Goal: Task Accomplishment & Management: Manage account settings

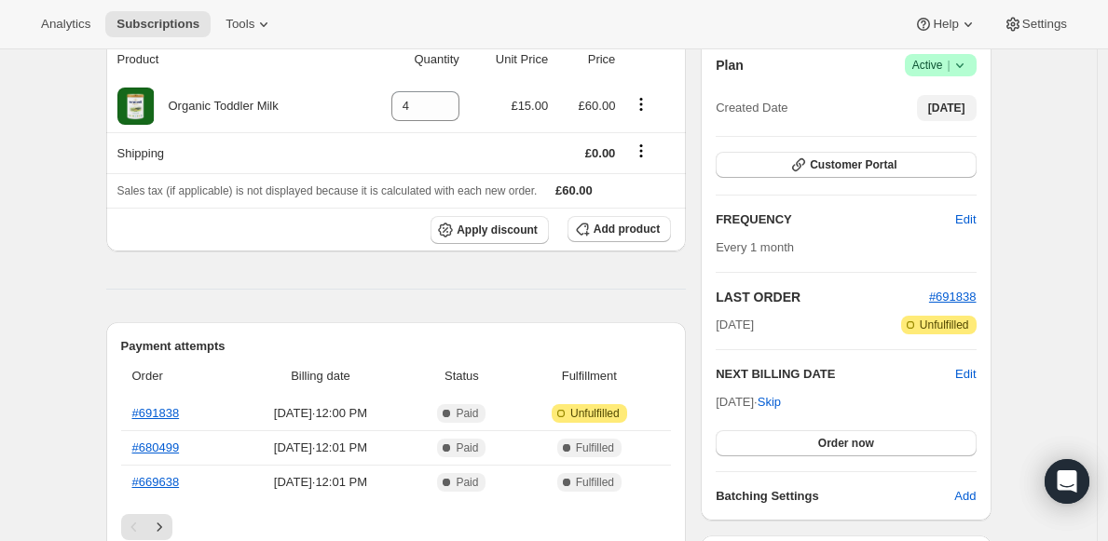
scroll to position [110, 0]
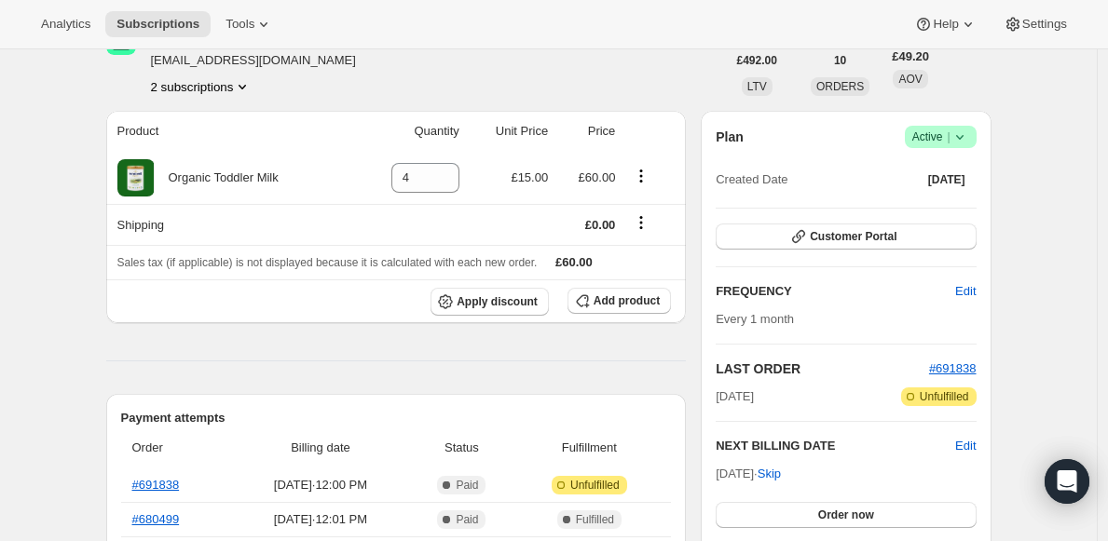
click at [958, 136] on icon at bounding box center [959, 137] width 19 height 19
click at [945, 174] on span "Pause subscription" at bounding box center [938, 174] width 102 height 14
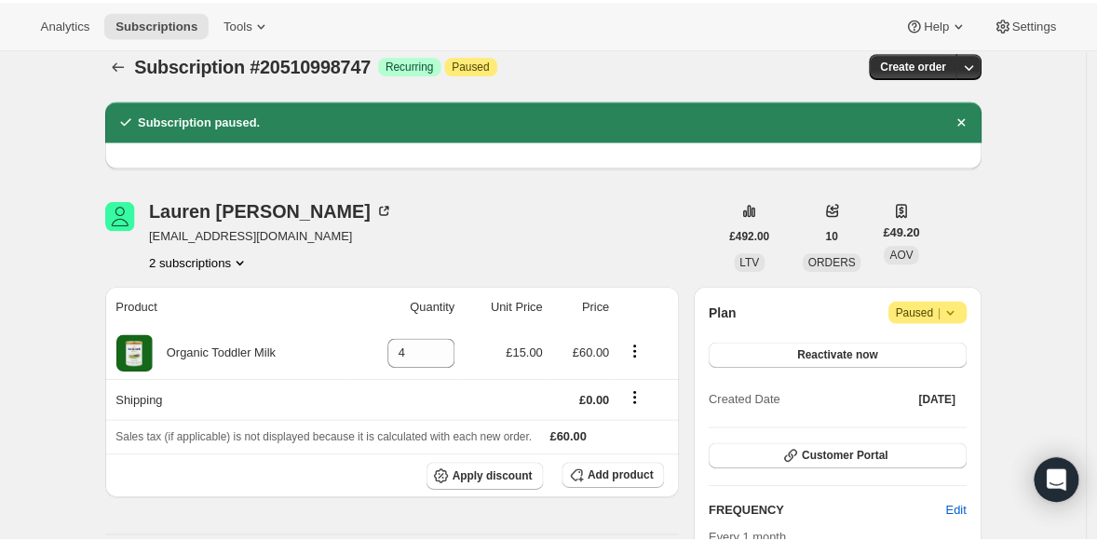
scroll to position [0, 0]
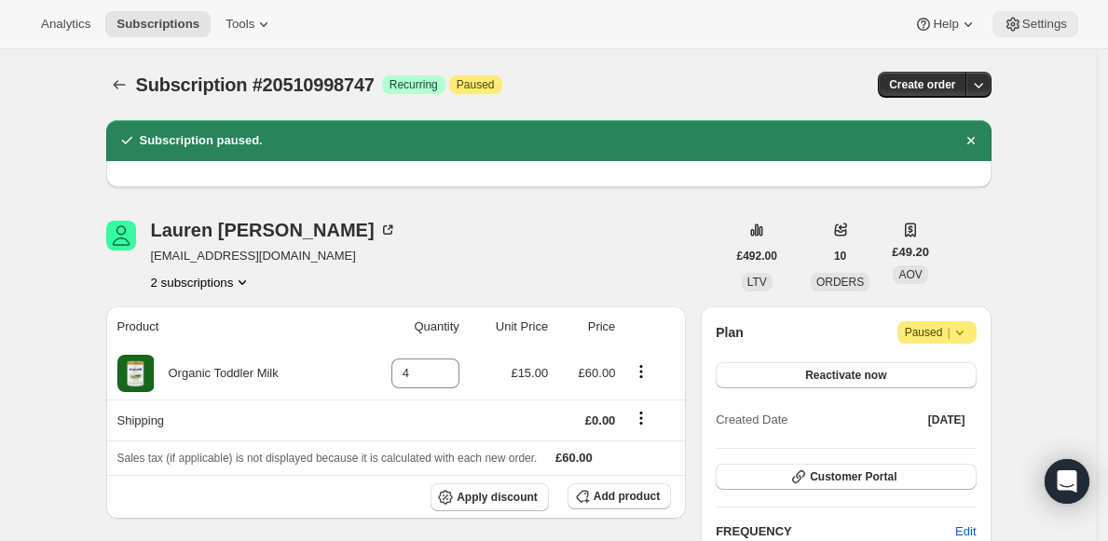
click at [1022, 20] on span "Settings" at bounding box center [1044, 24] width 45 height 15
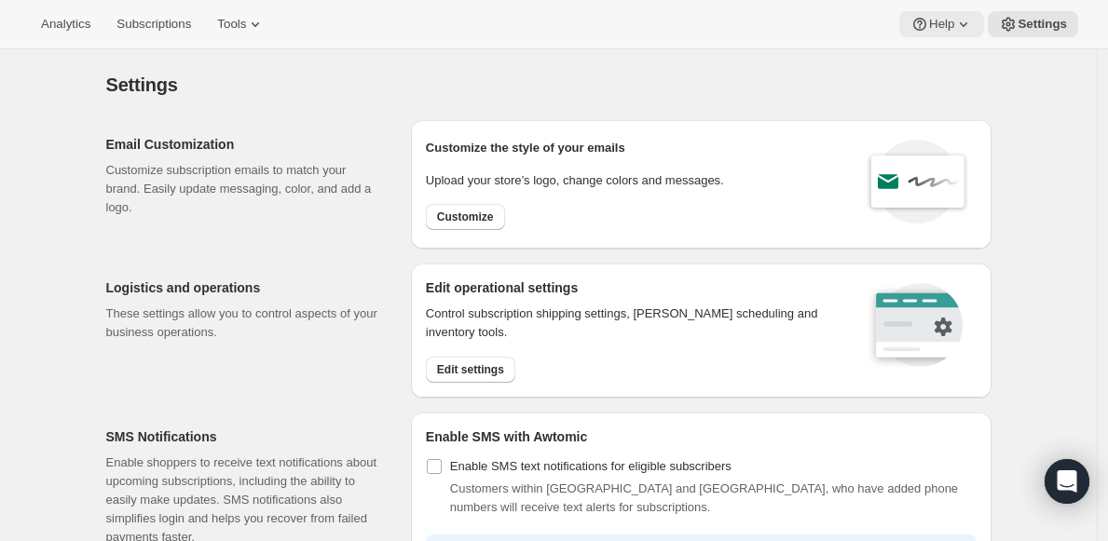
click at [943, 18] on span "Help" at bounding box center [941, 24] width 25 height 15
click at [781, 44] on div "Analytics Subscriptions Tools Help Settings" at bounding box center [554, 24] width 1108 height 49
